Goal: Task Accomplishment & Management: Complete application form

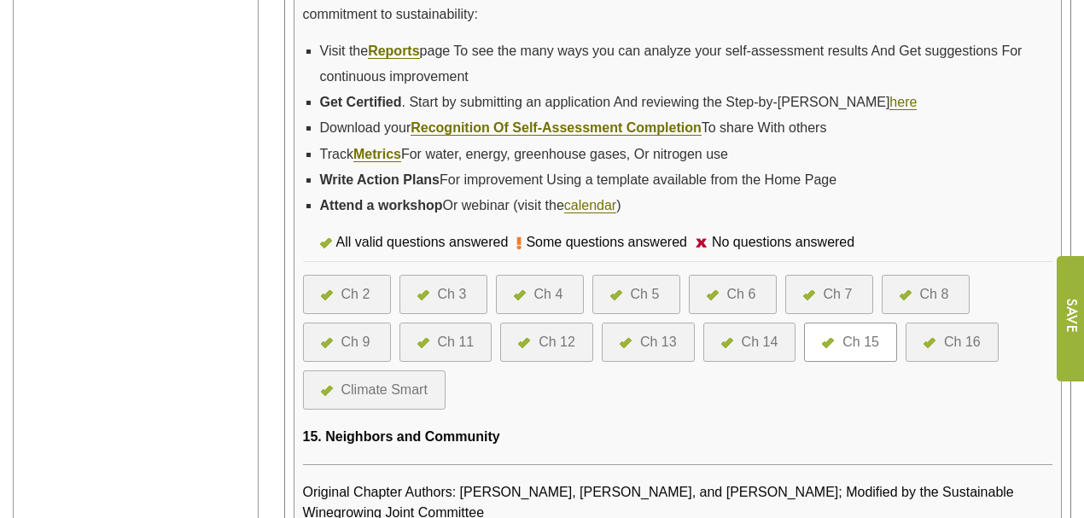
scroll to position [512, 0]
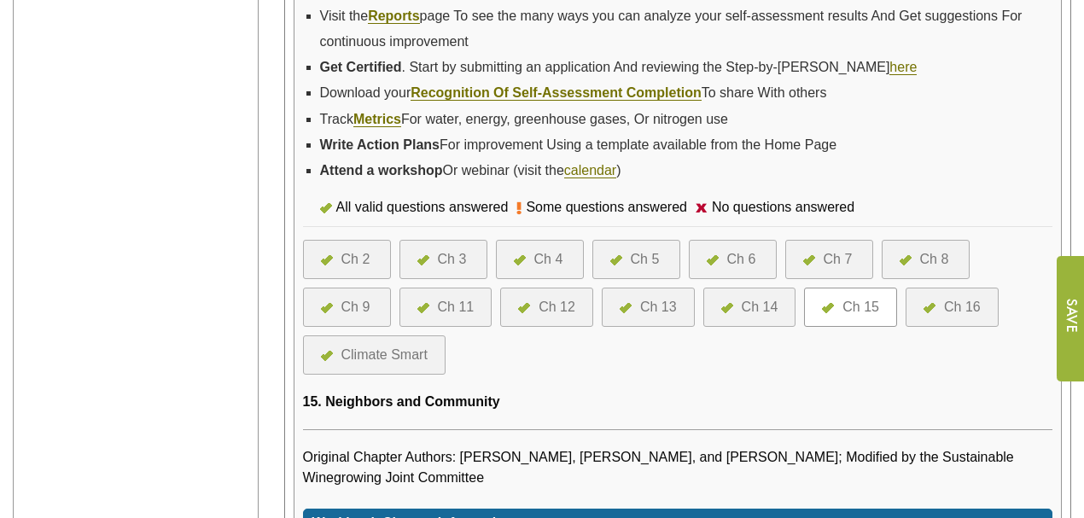
click at [428, 301] on div at bounding box center [427, 307] width 20 height 20
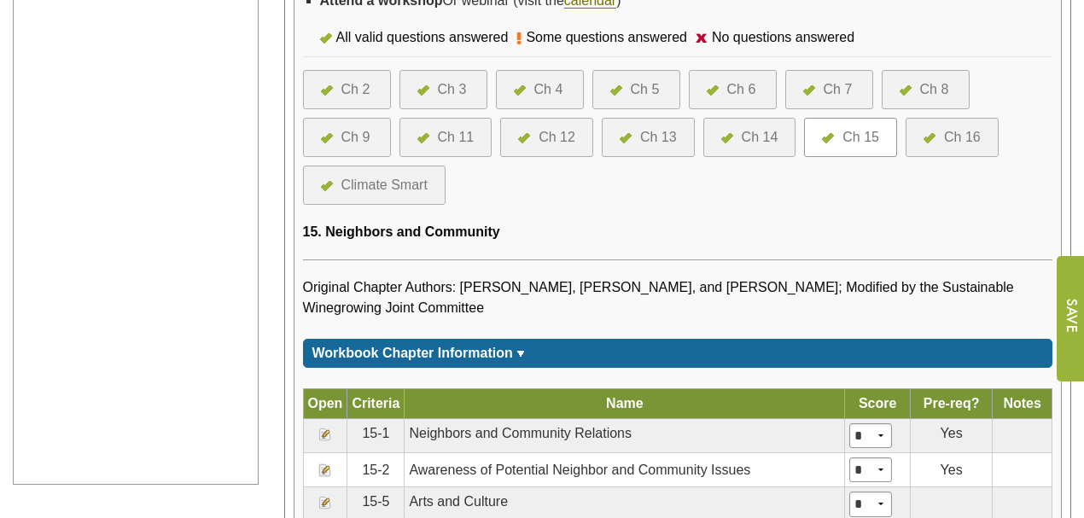
scroll to position [739, 0]
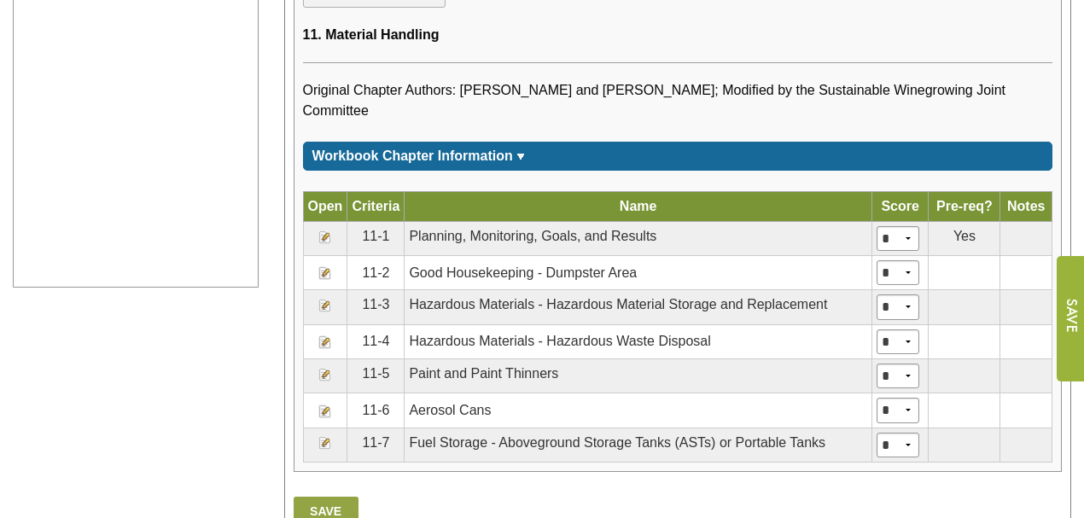
scroll to position [910, 0]
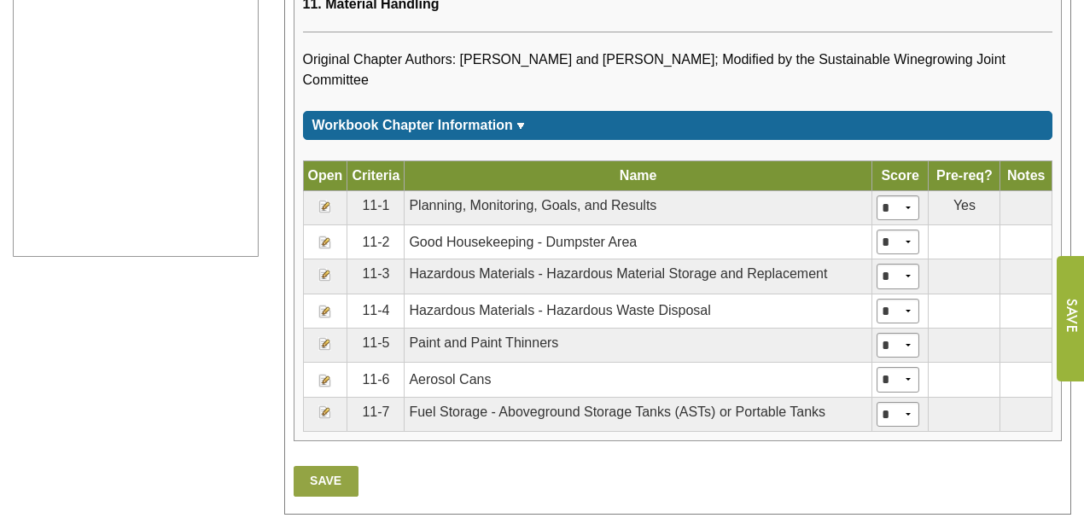
click at [322, 268] on img at bounding box center [325, 275] width 14 height 14
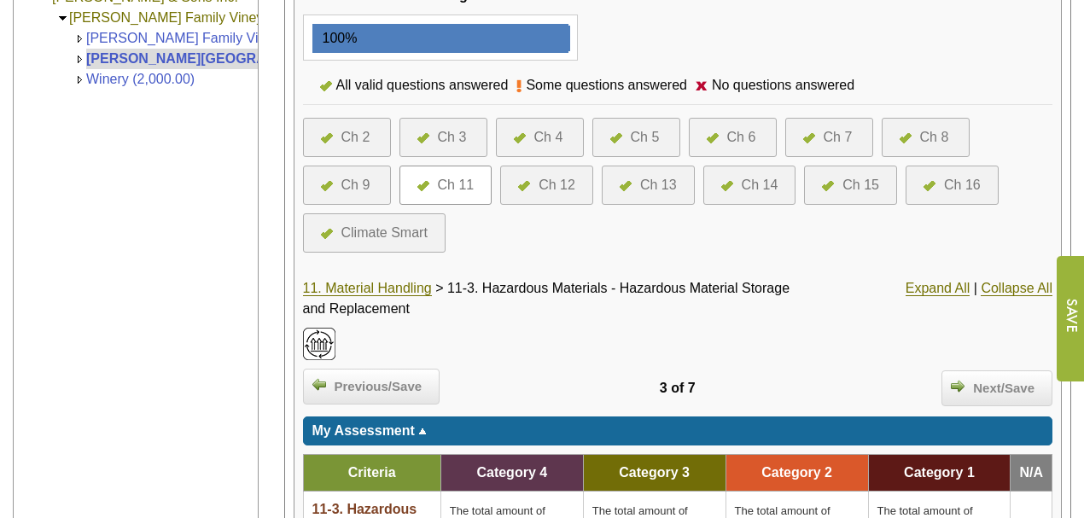
scroll to position [341, 0]
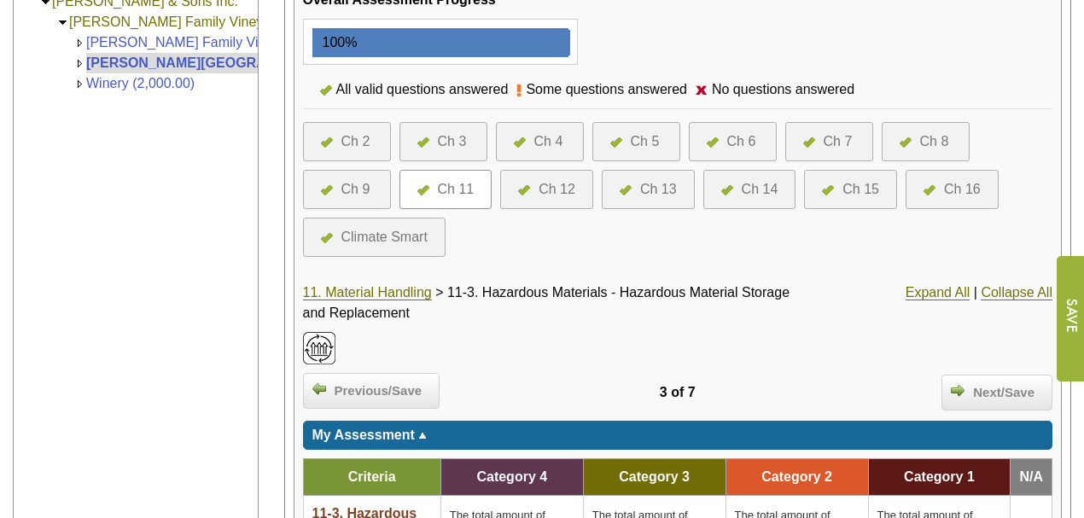
click at [734, 135] on div "Ch 6" at bounding box center [741, 141] width 29 height 20
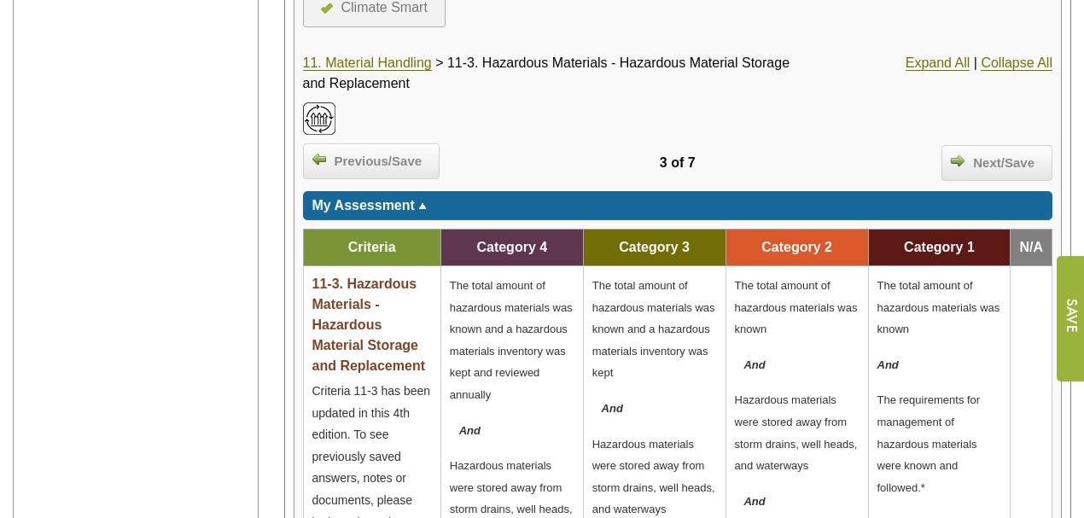
scroll to position [604, 0]
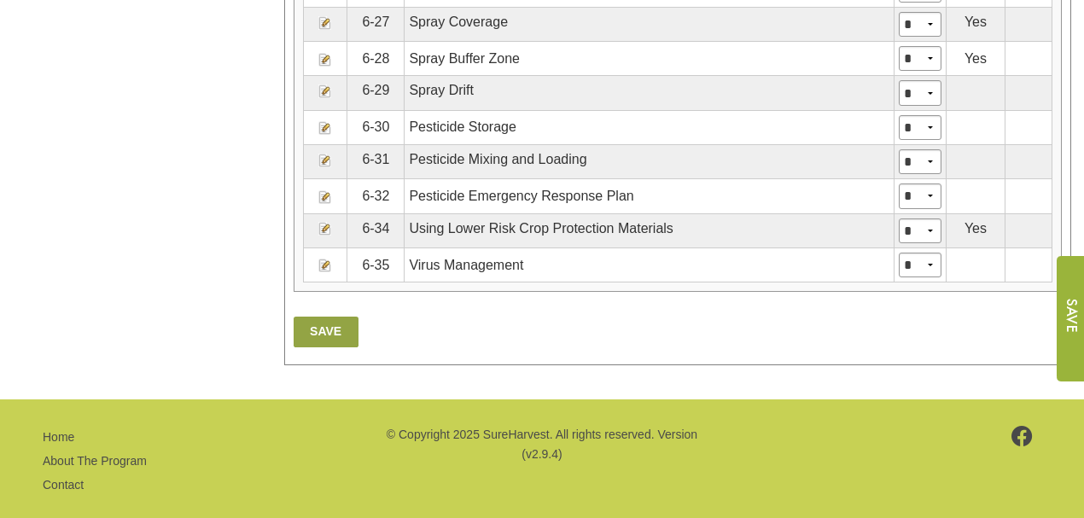
scroll to position [2046, 0]
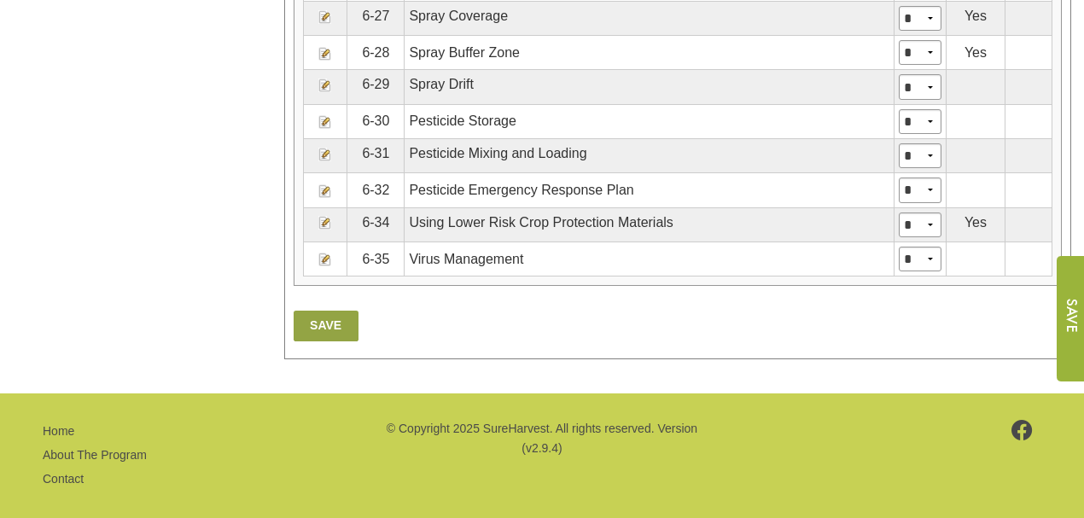
click at [323, 184] on img at bounding box center [325, 191] width 14 height 14
